Goal: Task Accomplishment & Management: Manage account settings

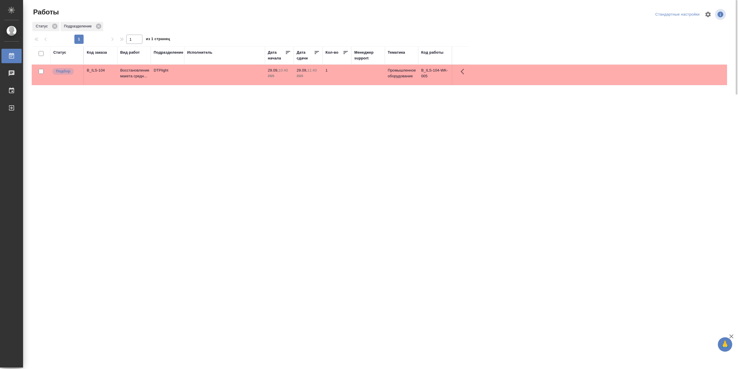
click at [234, 72] on td at bounding box center [224, 75] width 81 height 20
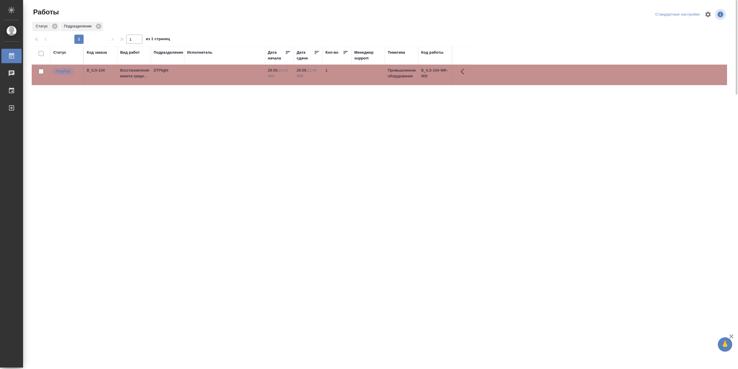
click at [234, 72] on td at bounding box center [224, 75] width 81 height 20
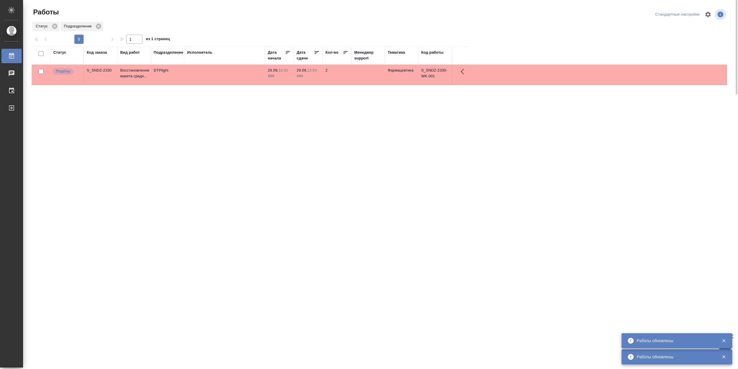
click at [203, 75] on td at bounding box center [224, 75] width 81 height 20
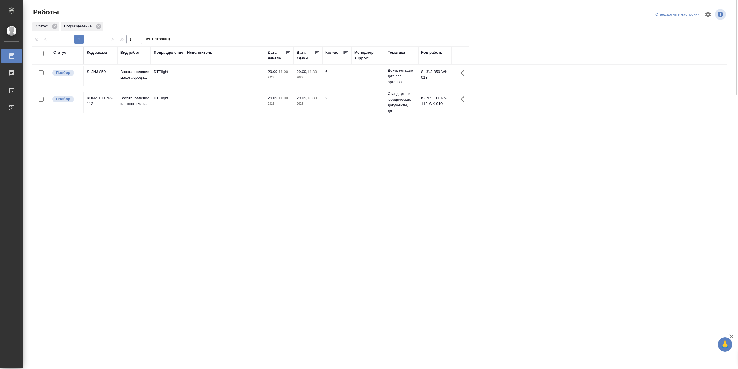
click at [231, 76] on td at bounding box center [224, 76] width 81 height 20
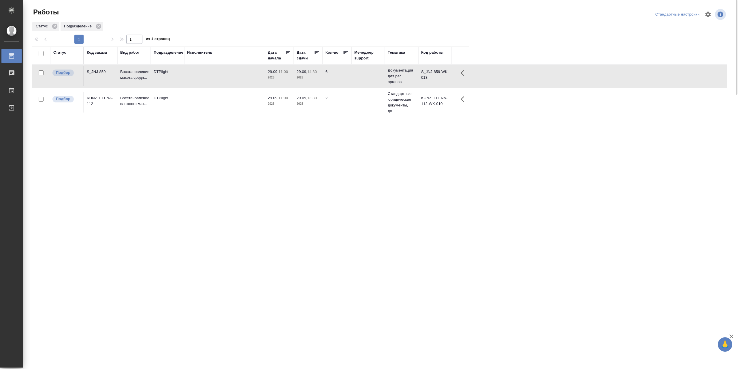
click at [231, 76] on td at bounding box center [224, 76] width 81 height 20
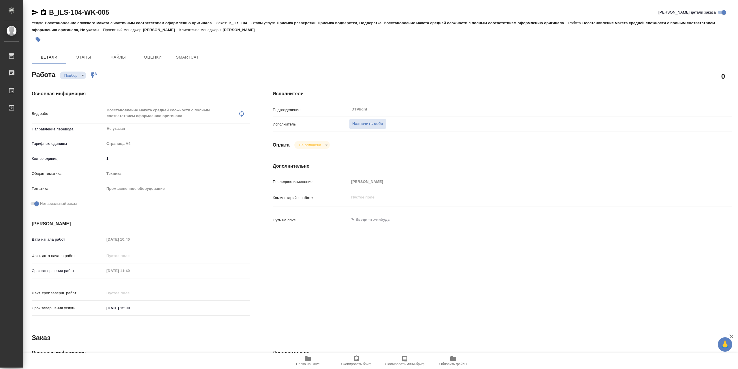
type textarea "x"
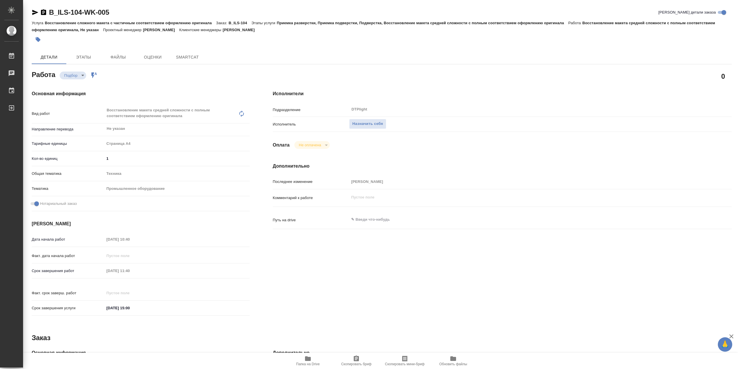
type textarea "x"
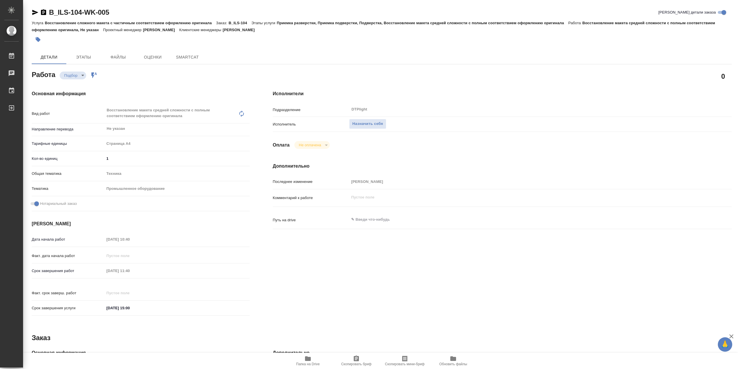
type textarea "x"
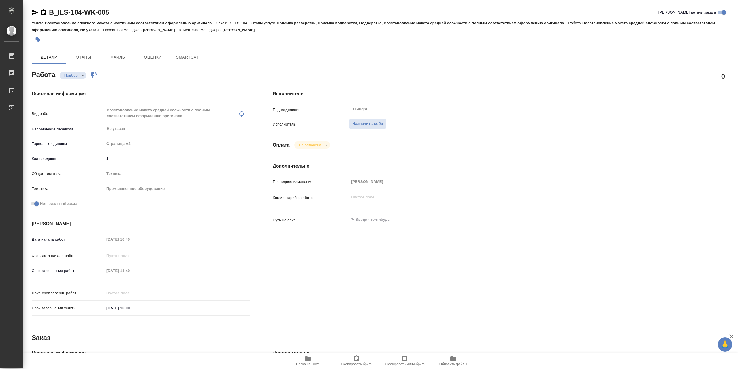
type textarea "x"
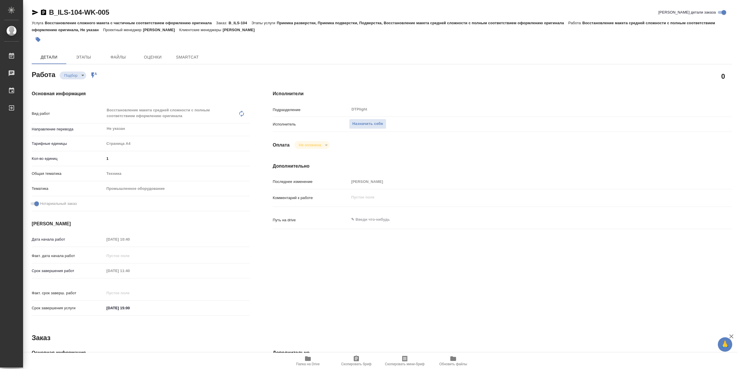
type textarea "x"
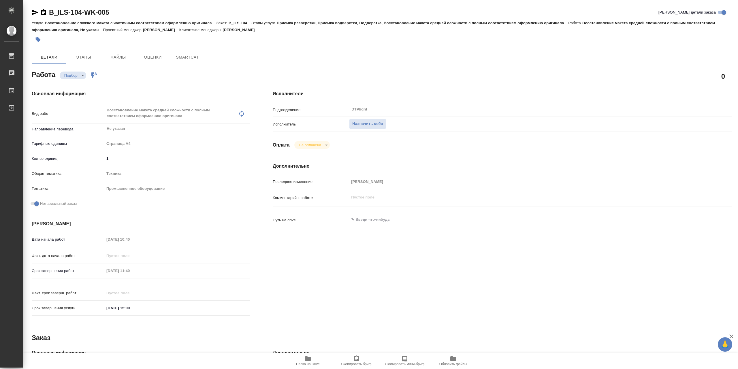
type textarea "x"
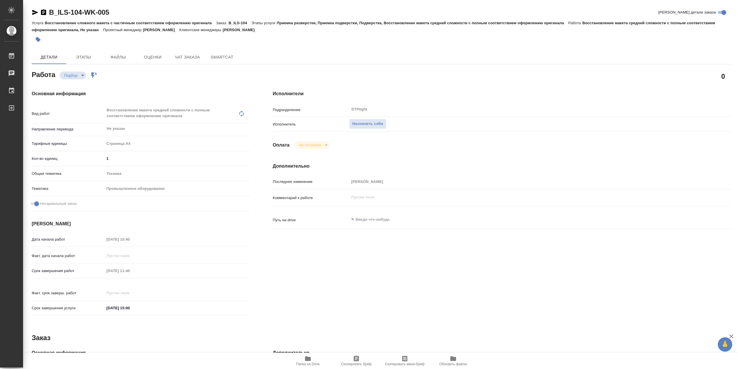
click at [311, 359] on icon "button" at bounding box center [308, 358] width 6 height 5
type textarea "x"
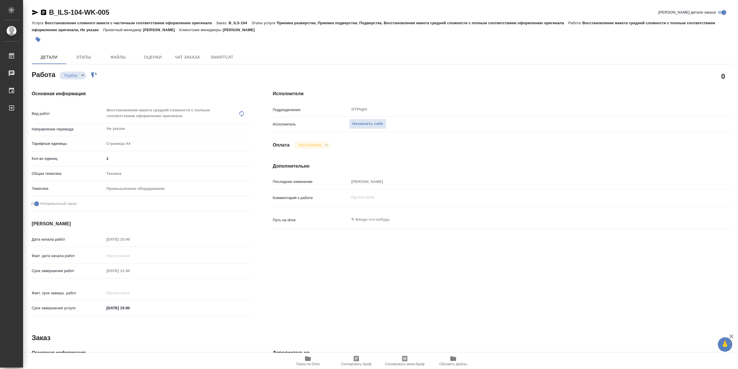
type textarea "x"
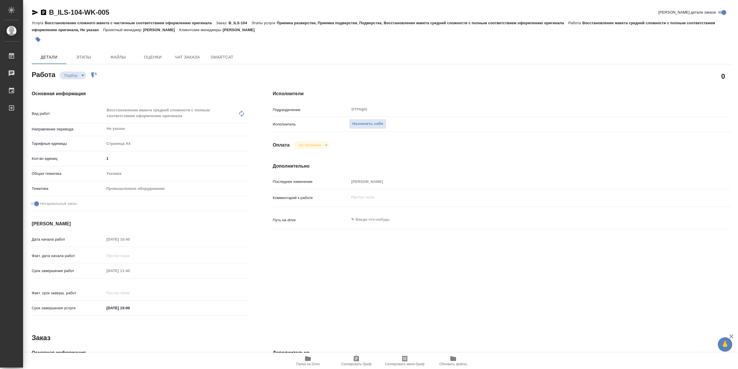
type textarea "x"
click at [383, 127] on span "Назначить себя" at bounding box center [367, 124] width 31 height 7
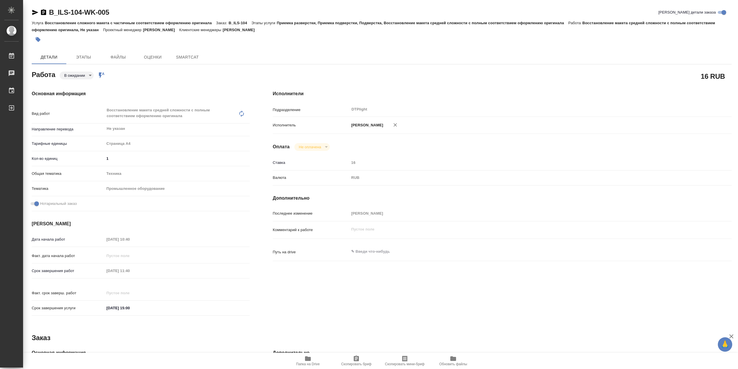
type textarea "x"
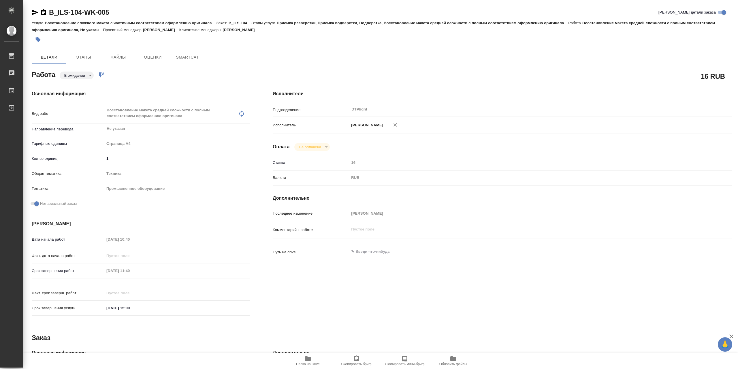
type textarea "x"
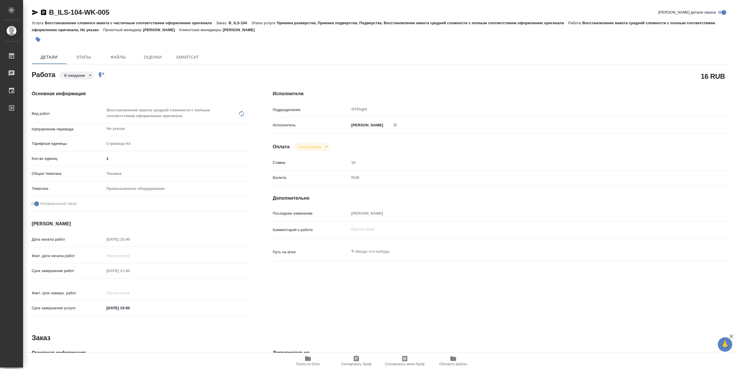
type textarea "x"
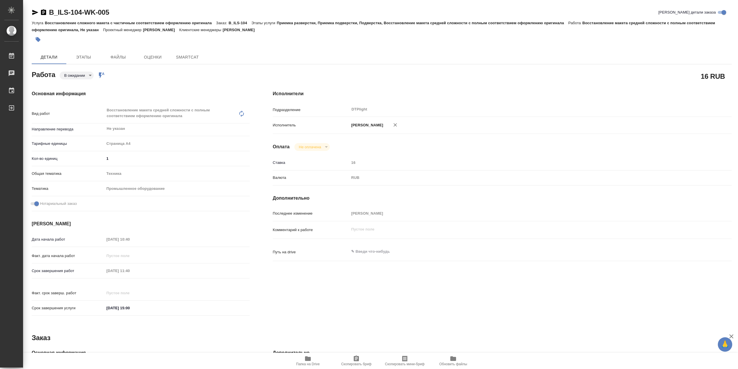
click at [91, 75] on body "🙏 .cls-1 fill:#fff; AWATERA Сархатов Руслан Работы Чаты График Выйти B_ILS-104-…" at bounding box center [369, 184] width 738 height 369
type textarea "x"
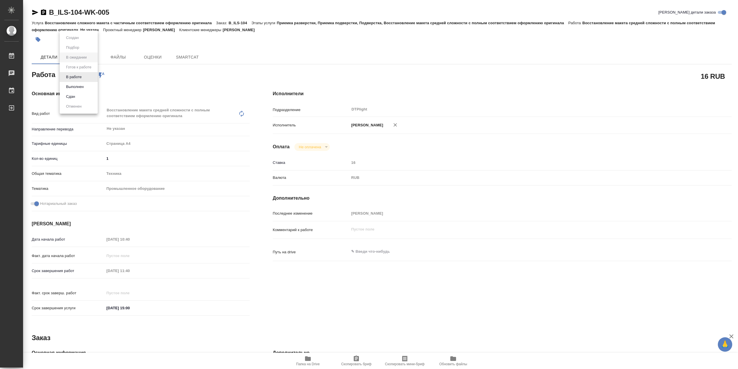
type textarea "x"
click at [89, 74] on li "В работе" at bounding box center [79, 77] width 38 height 10
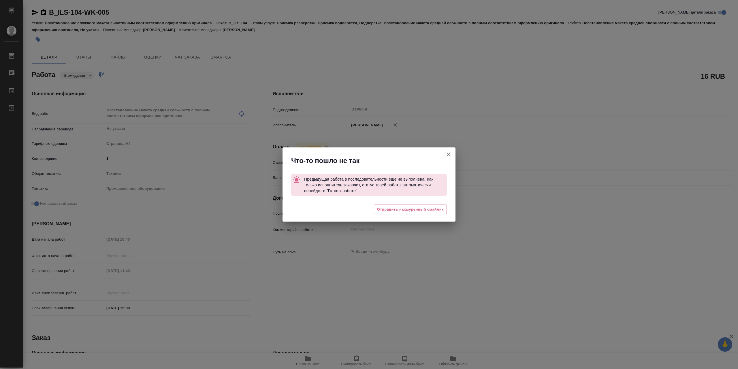
type textarea "x"
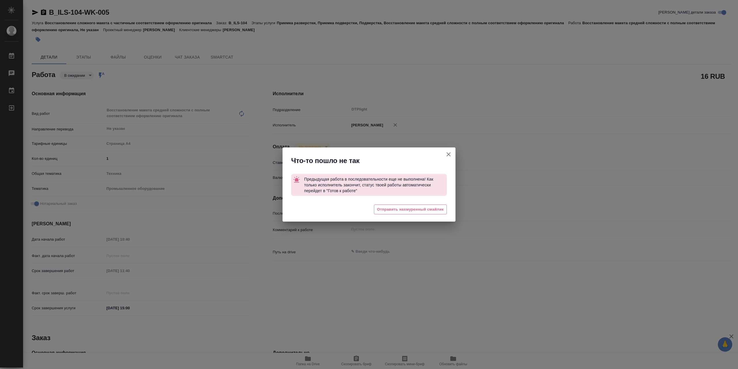
type textarea "x"
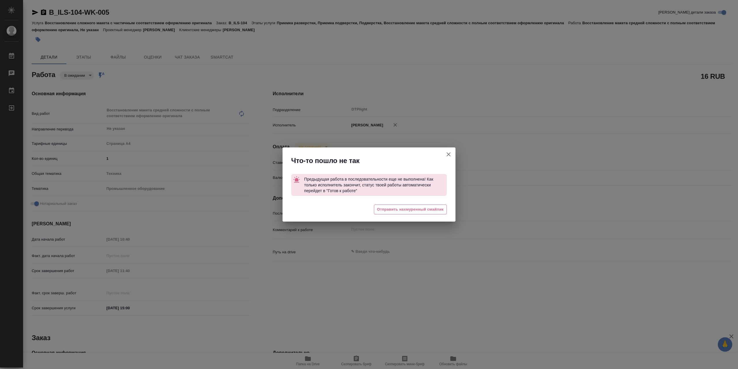
click at [453, 153] on button "Кратко детали заказа" at bounding box center [449, 154] width 14 height 14
type textarea "x"
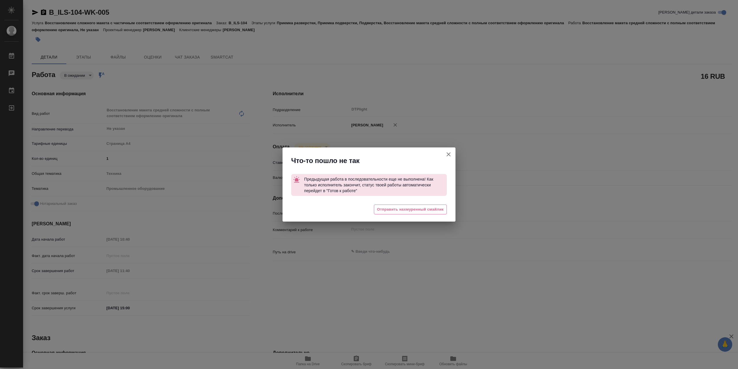
type textarea "x"
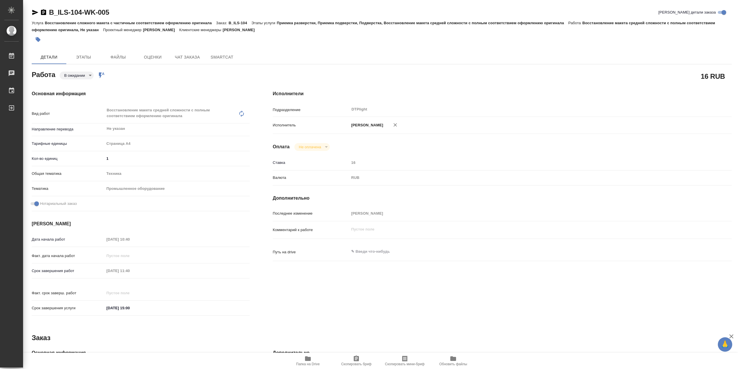
scroll to position [130, 0]
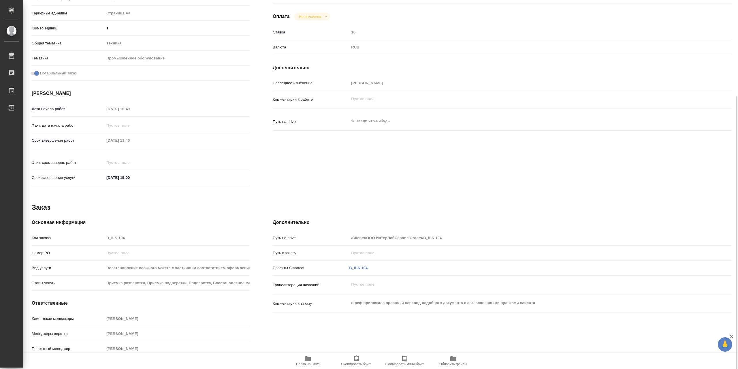
type textarea "x"
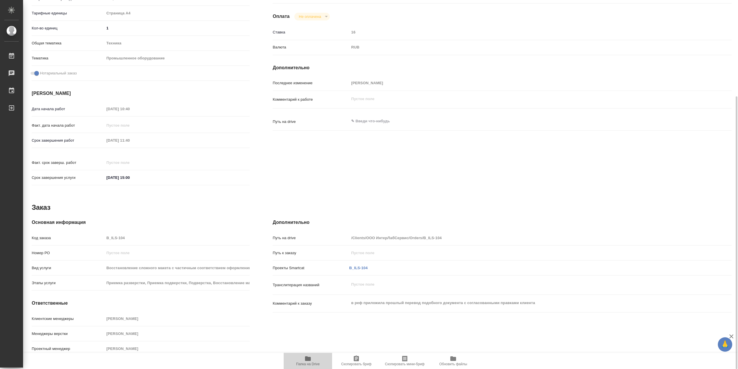
click at [317, 356] on span "Папка на Drive" at bounding box center [308, 360] width 42 height 11
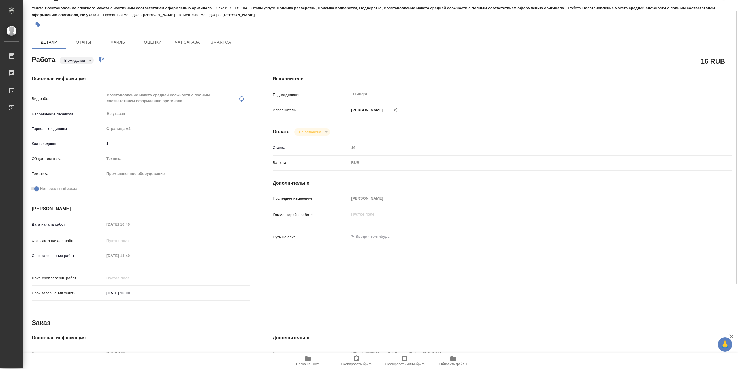
scroll to position [0, 0]
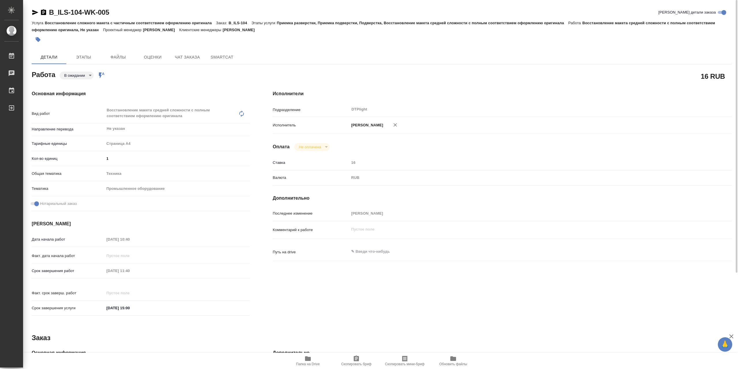
click at [36, 13] on icon "button" at bounding box center [35, 12] width 6 height 5
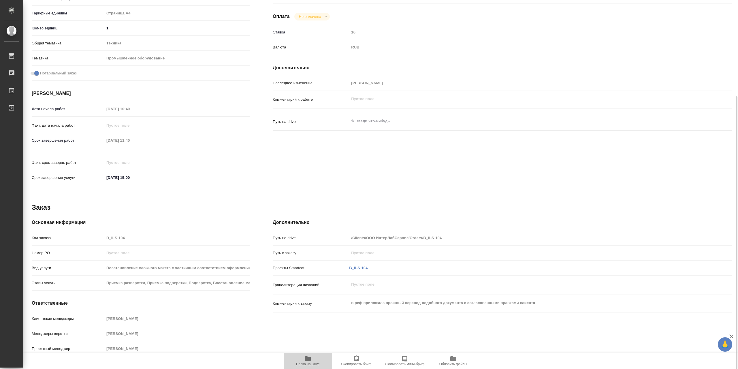
click at [314, 360] on span "Папка на Drive" at bounding box center [308, 360] width 42 height 11
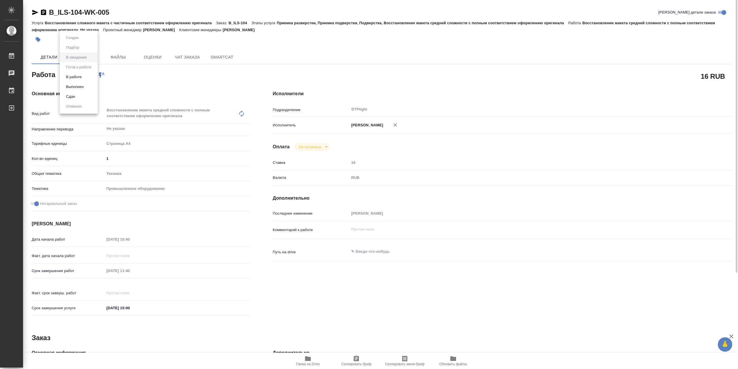
click at [80, 75] on body "🙏 .cls-1 fill:#fff; AWATERA Сархатов Руслан Работы 0 Чаты График Выйти B_ILS-10…" at bounding box center [369, 184] width 738 height 369
click at [91, 77] on li "В работе" at bounding box center [79, 77] width 38 height 10
type textarea "x"
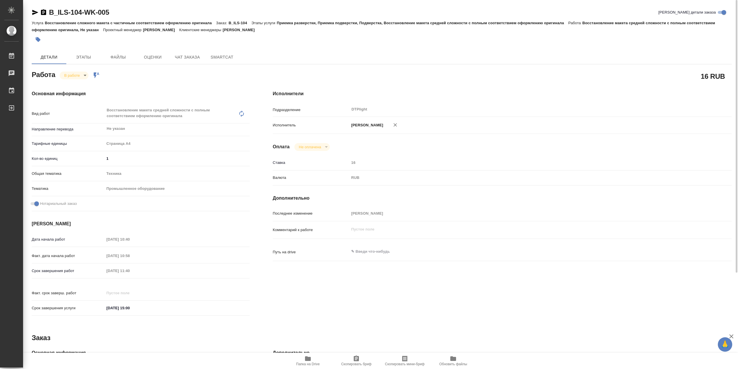
type textarea "x"
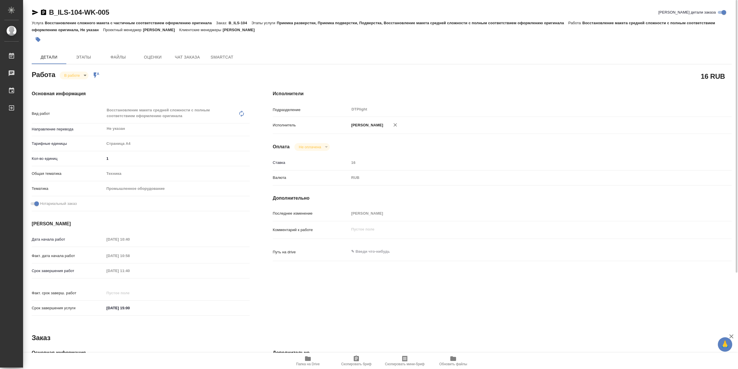
type textarea "x"
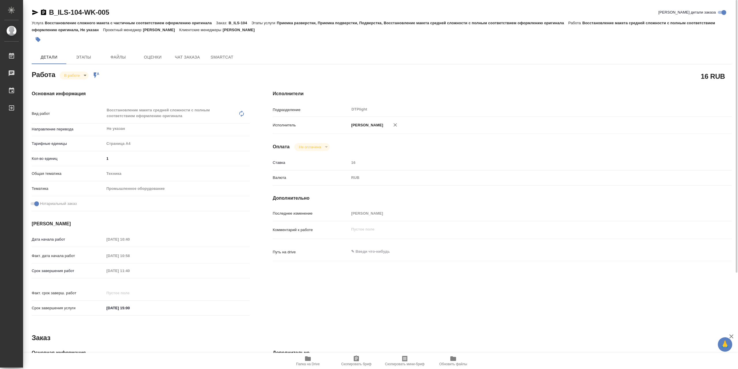
type textarea "x"
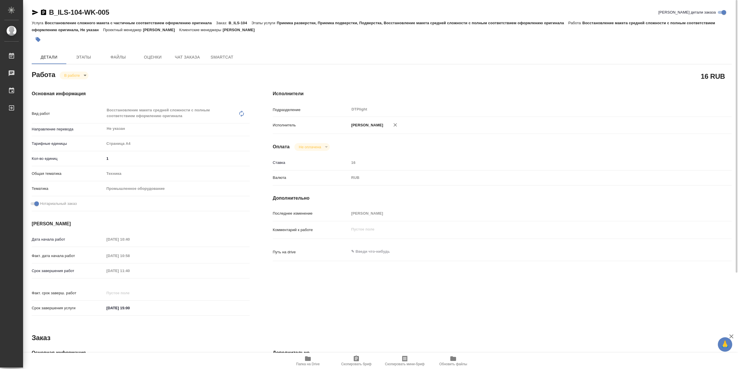
type textarea "x"
click at [307, 359] on icon "button" at bounding box center [308, 358] width 6 height 5
click at [84, 76] on body "🙏 .cls-1 fill:#fff; AWATERA Сархатов Руслан Работы 0 Чаты График Выйти B_ILS-10…" at bounding box center [369, 184] width 738 height 369
click at [87, 84] on li "Выполнен" at bounding box center [79, 87] width 38 height 10
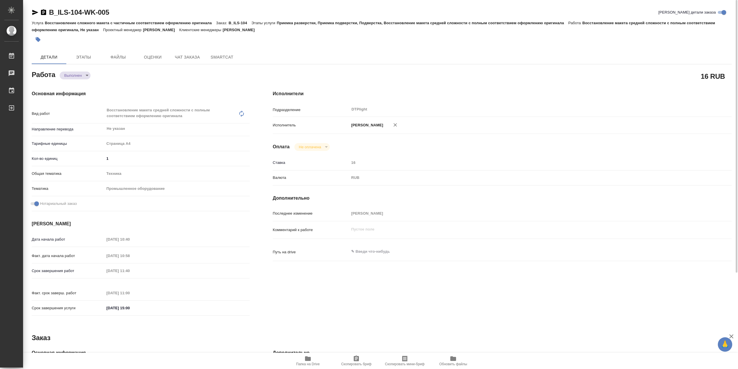
type textarea "x"
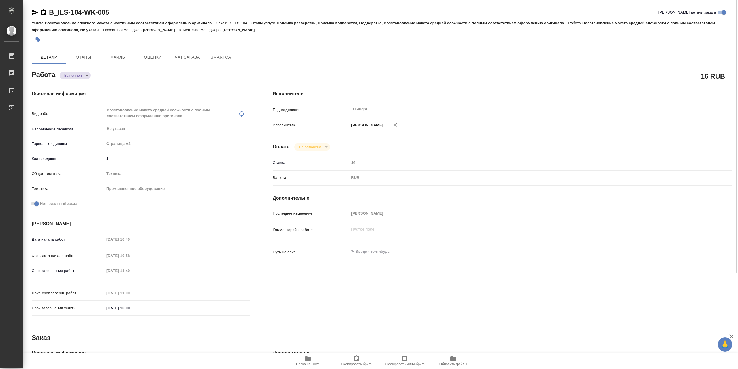
type textarea "x"
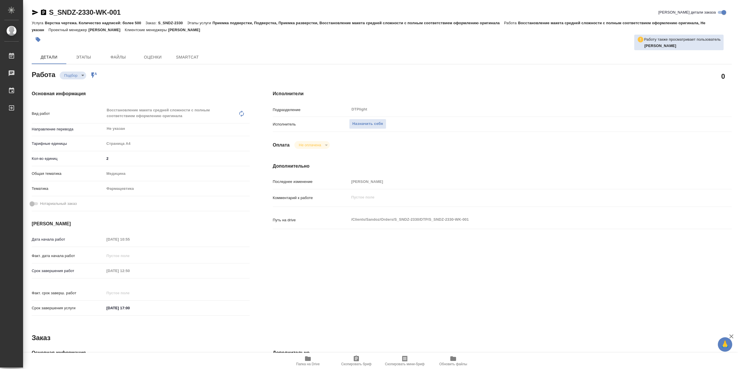
type textarea "x"
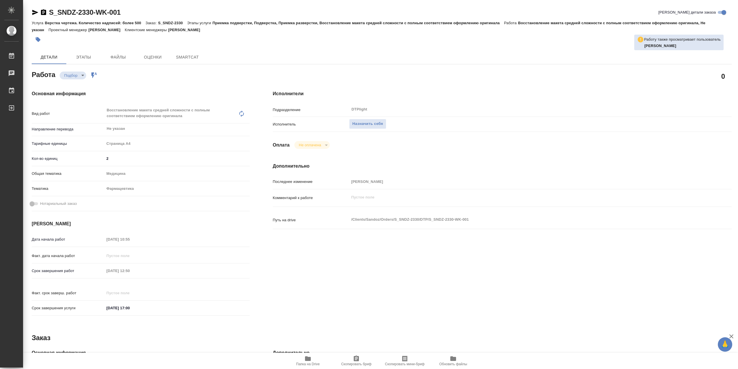
type textarea "x"
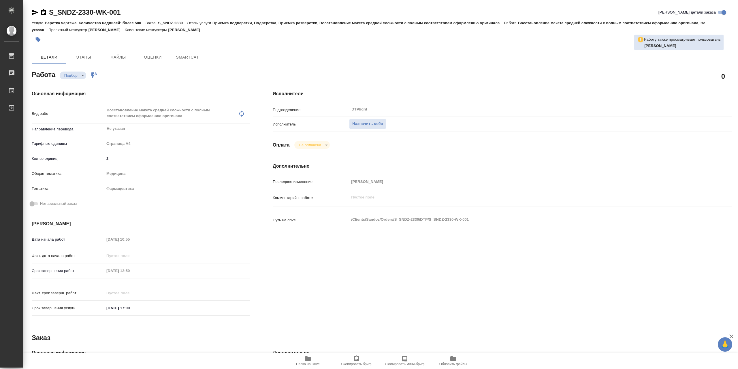
type textarea "x"
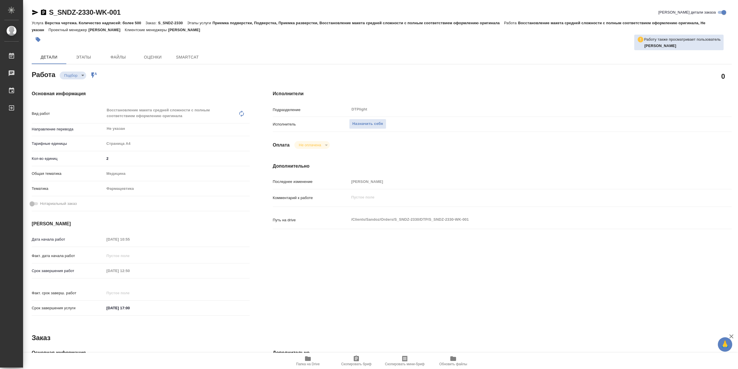
type textarea "x"
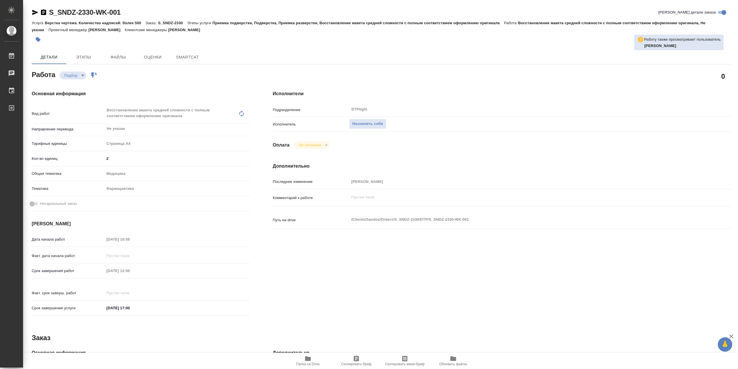
type textarea "x"
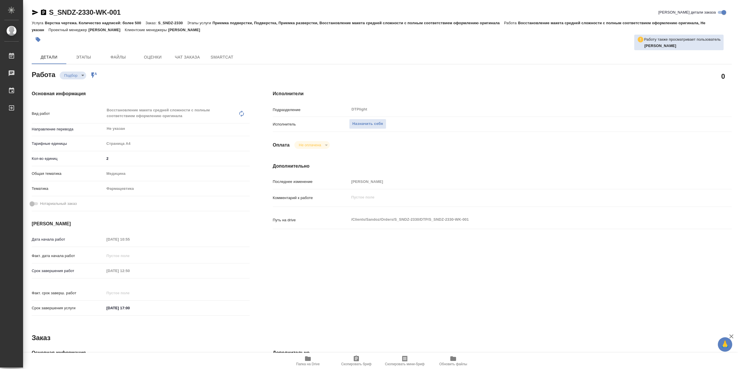
click at [312, 360] on icon "button" at bounding box center [308, 358] width 7 height 7
type textarea "x"
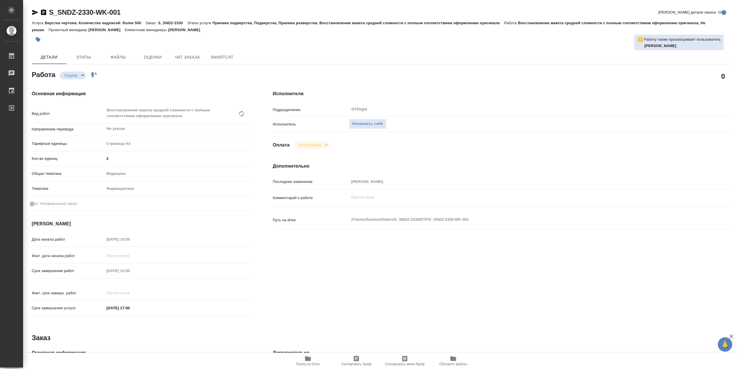
type textarea "x"
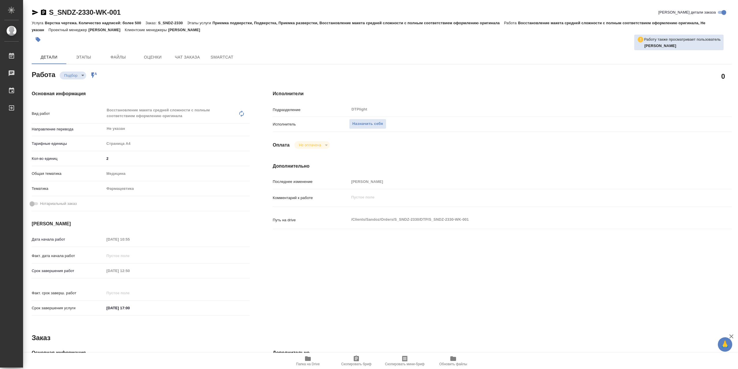
type textarea "x"
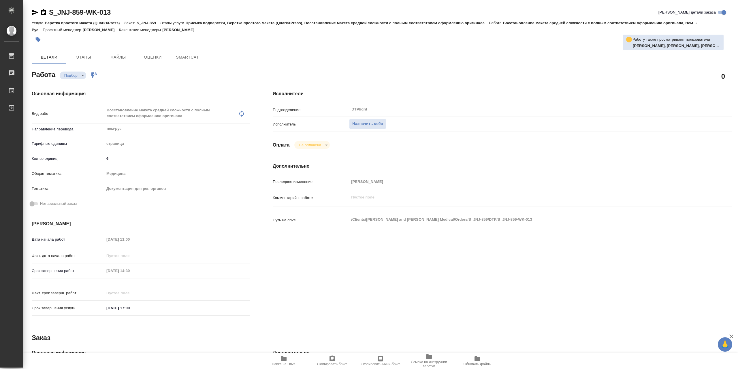
type textarea "x"
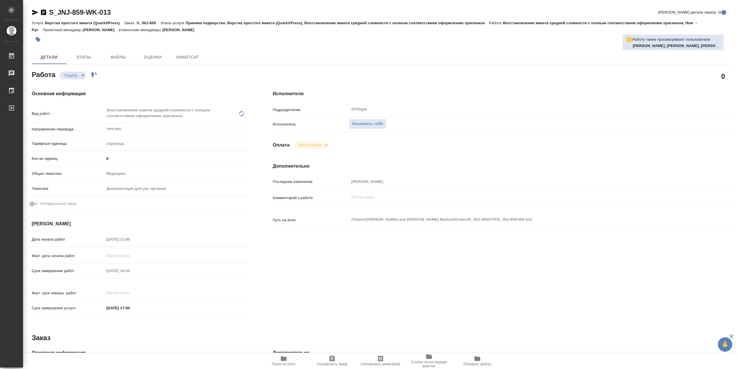
type textarea "x"
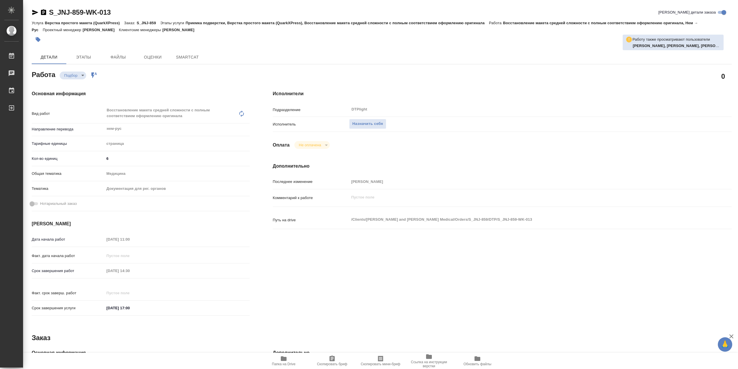
type textarea "x"
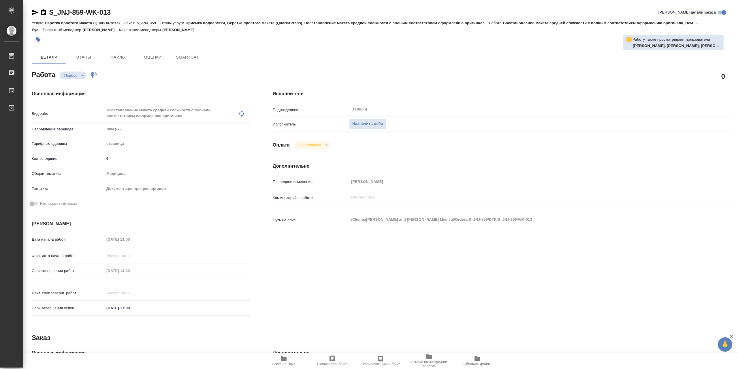
type textarea "x"
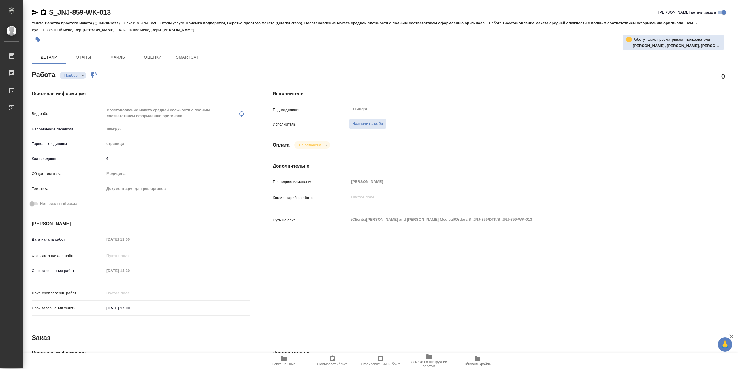
type textarea "x"
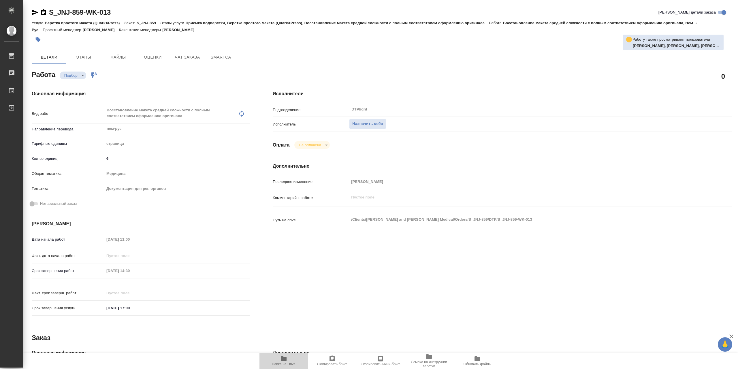
click at [283, 363] on span "Папка на Drive" at bounding box center [284, 364] width 24 height 4
type textarea "x"
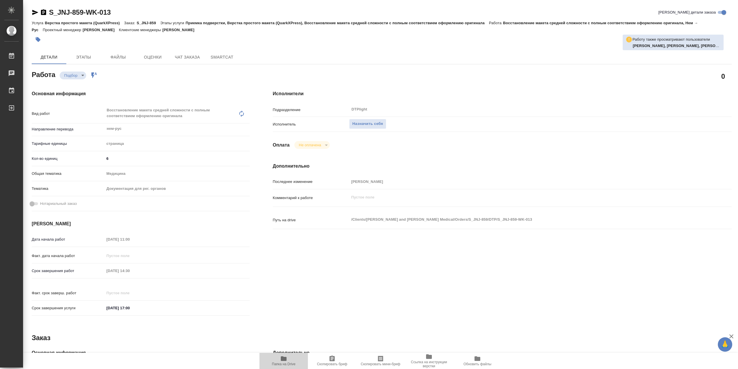
type textarea "x"
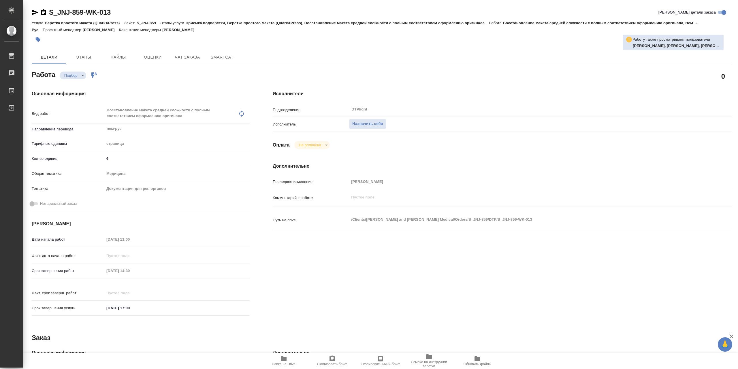
type textarea "x"
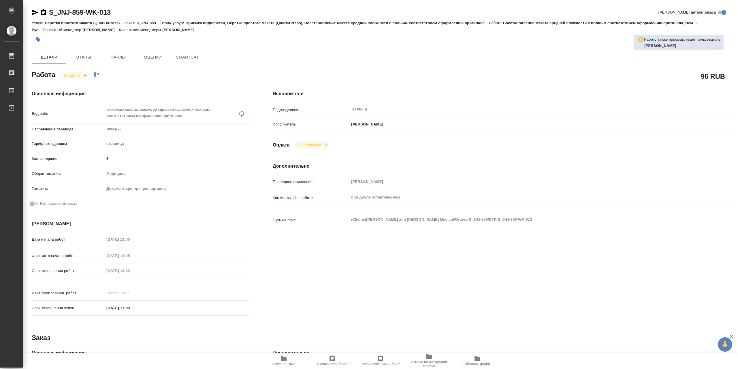
type textarea "x"
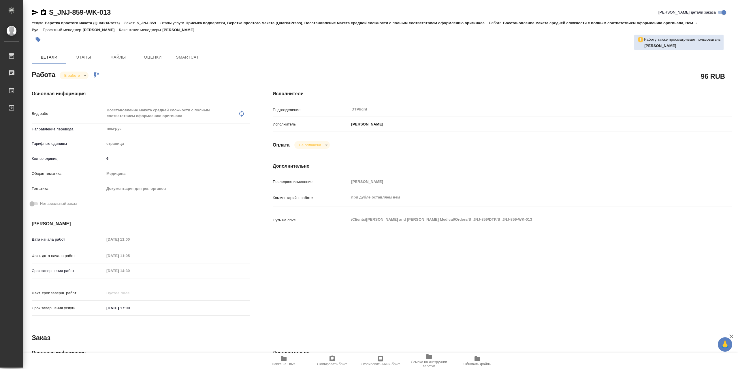
type textarea "x"
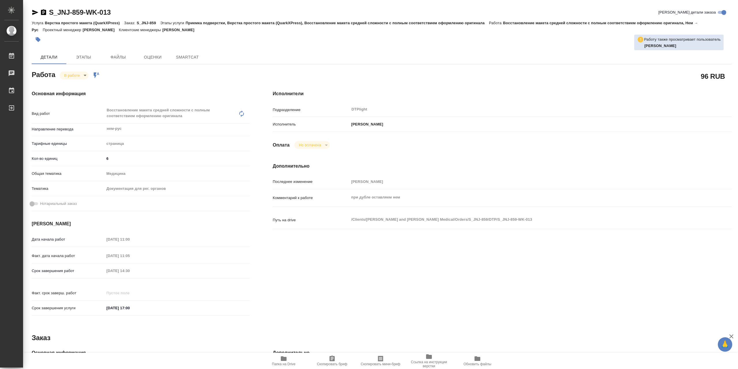
type textarea "x"
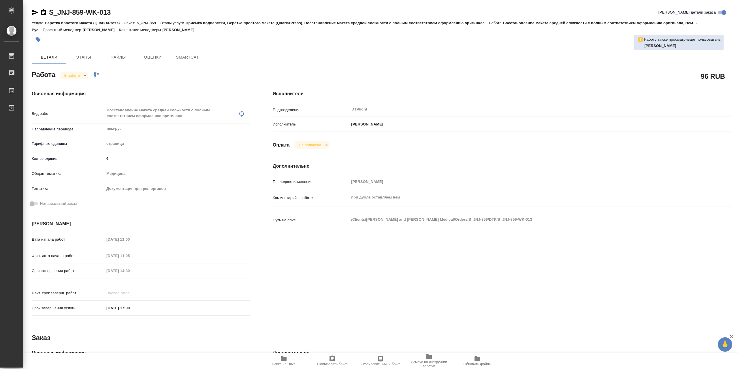
type textarea "x"
